Goal: Transaction & Acquisition: Purchase product/service

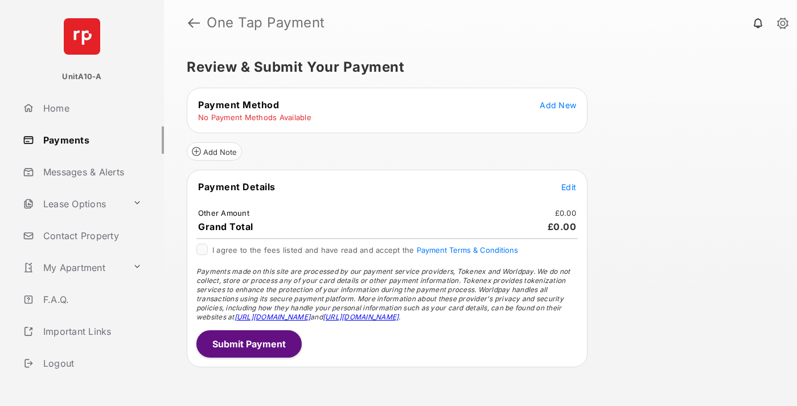
click at [558, 105] on span "Add New" at bounding box center [558, 105] width 36 height 10
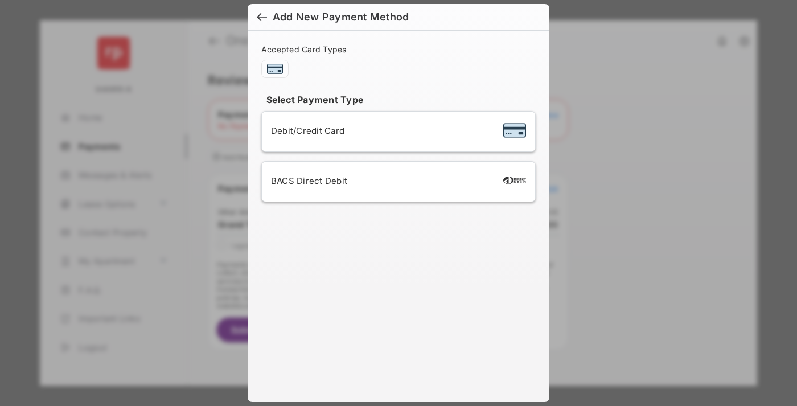
click at [305, 130] on span "Debit/Credit Card" at bounding box center [307, 130] width 73 height 11
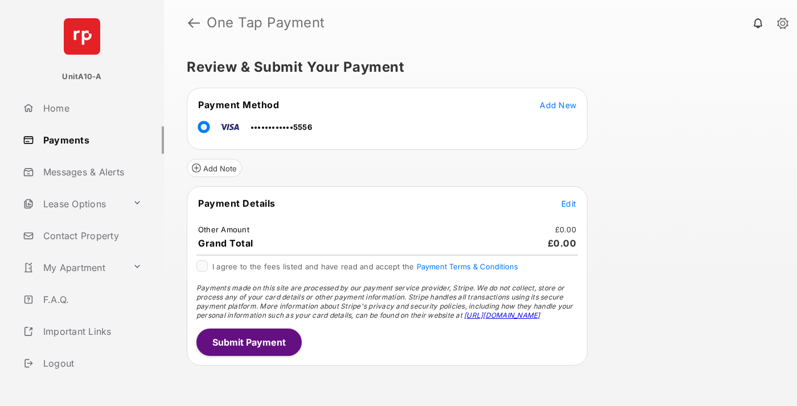
click at [569, 203] on span "Edit" at bounding box center [569, 204] width 15 height 10
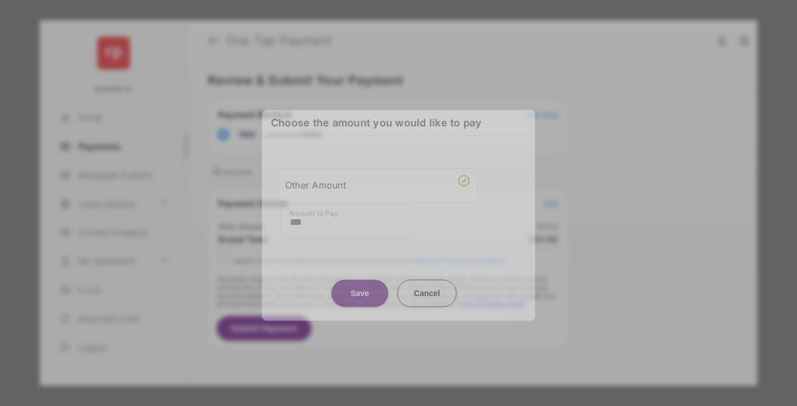
type input "***"
click at [360, 289] on button "Save" at bounding box center [360, 293] width 57 height 27
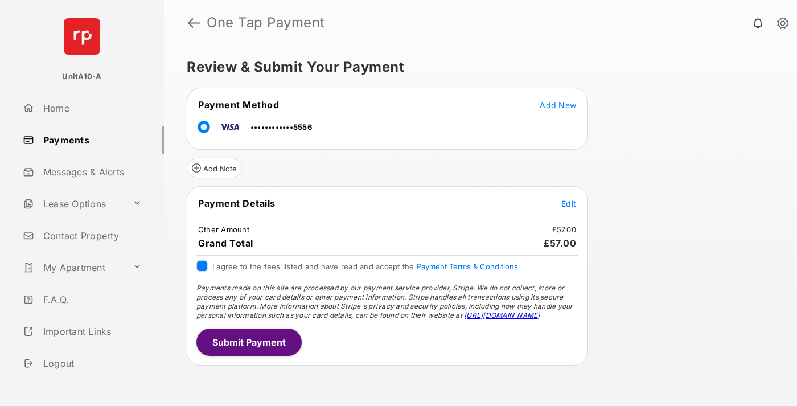
click at [248, 342] on button "Submit Payment" at bounding box center [249, 342] width 105 height 27
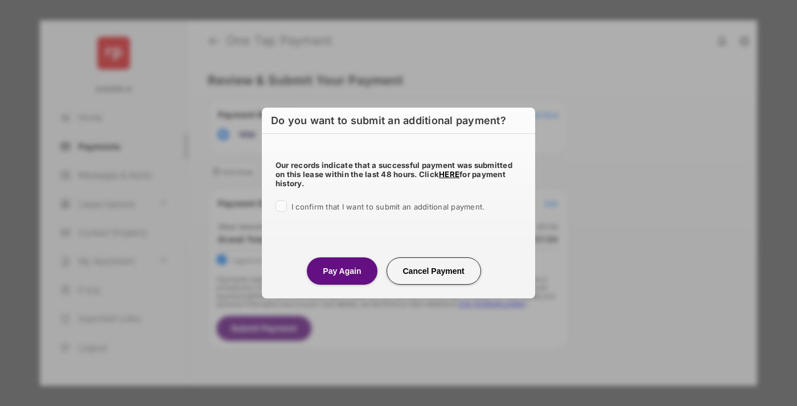
click at [342, 271] on button "Pay Again" at bounding box center [342, 270] width 70 height 27
